Goal: Transaction & Acquisition: Obtain resource

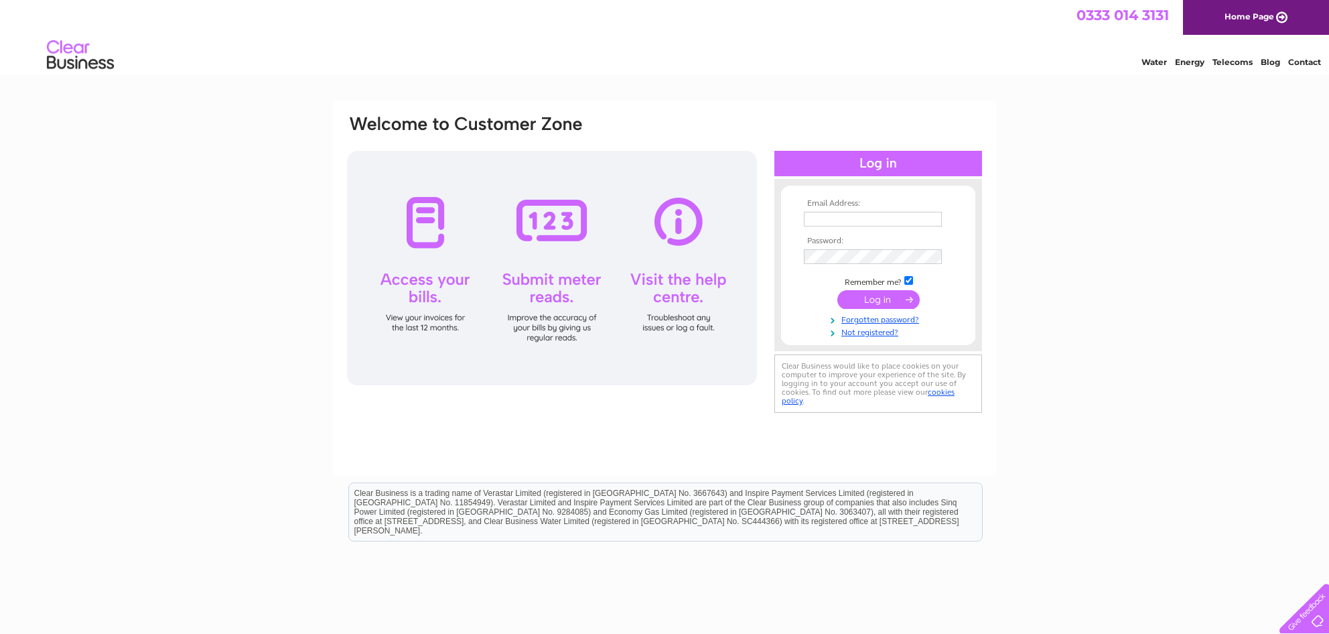
type input "sarah@essentialfunction.co.uk"
click at [886, 303] on input "submit" at bounding box center [878, 299] width 82 height 19
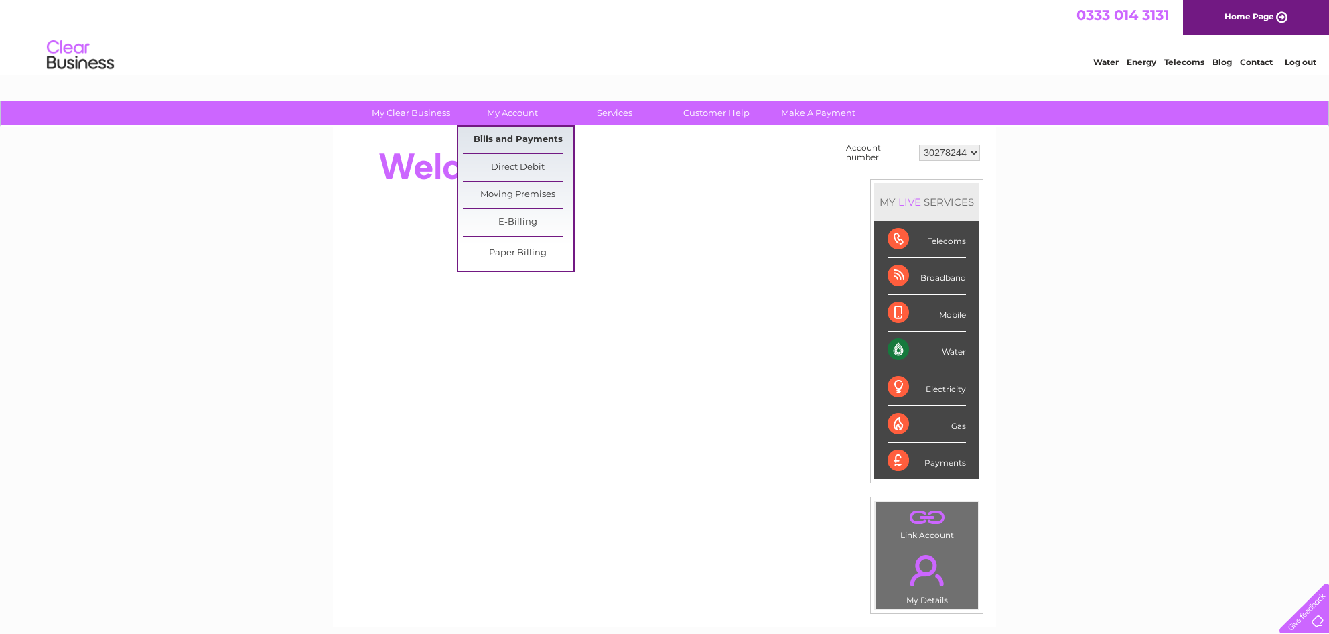
click at [519, 139] on link "Bills and Payments" at bounding box center [518, 140] width 111 height 27
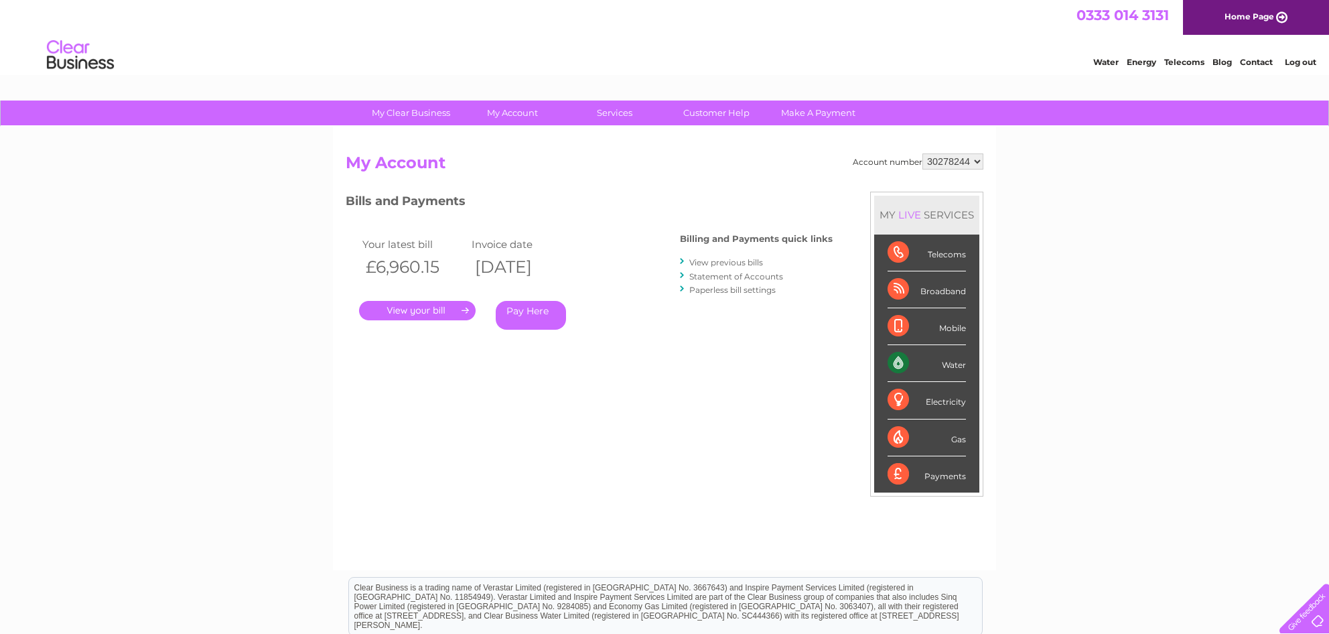
click at [435, 318] on link "." at bounding box center [417, 310] width 117 height 19
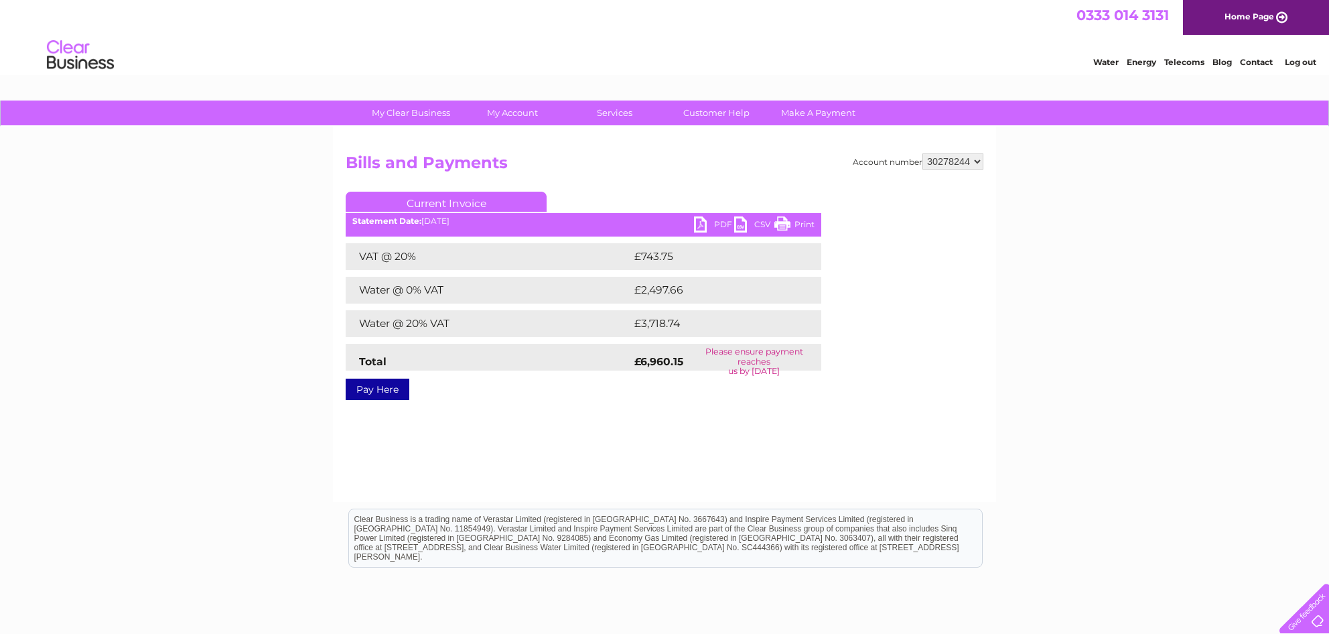
click at [713, 226] on link "PDF" at bounding box center [714, 225] width 40 height 19
